Goal: Check status: Check status

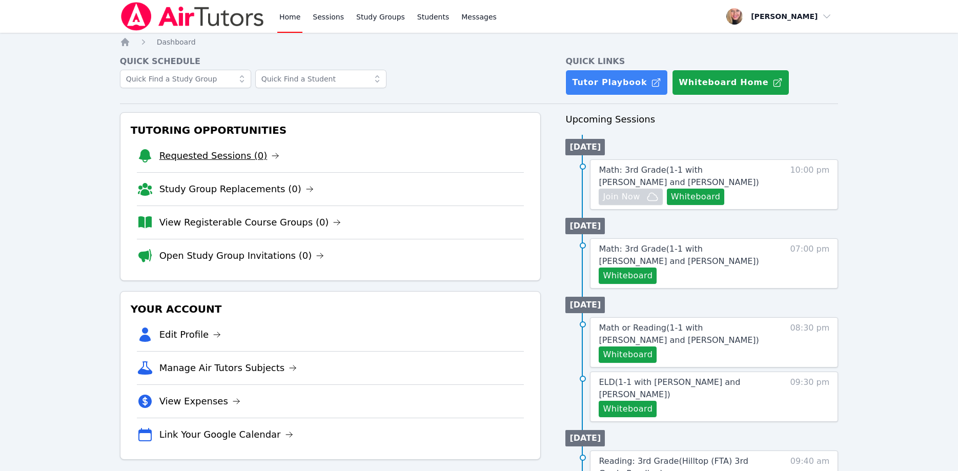
click at [236, 157] on link "Requested Sessions (0)" at bounding box center [219, 156] width 120 height 14
